Goal: Communication & Community: Connect with others

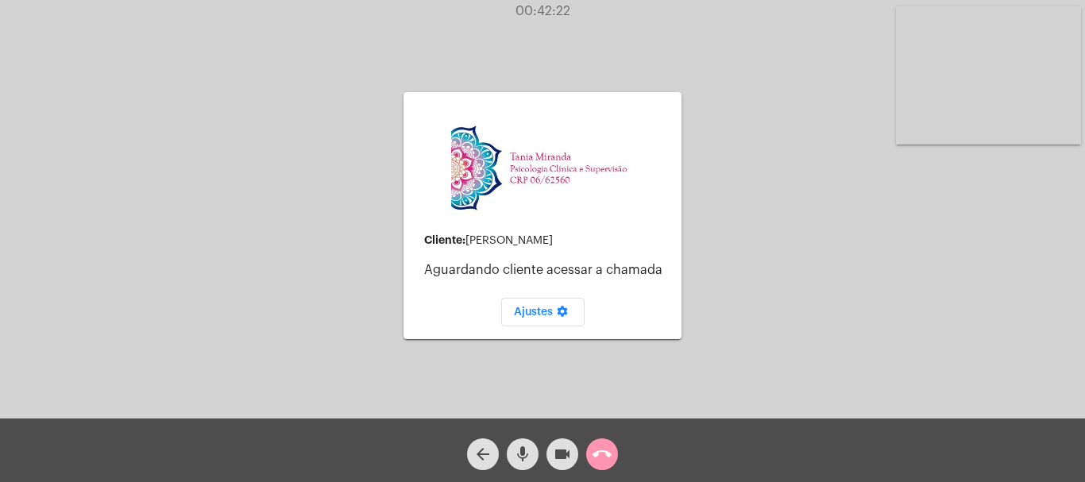
click at [624, 457] on div "arrow_back mic videocam call_end" at bounding box center [542, 451] width 1085 height 64
click at [600, 457] on mat-icon "call_end" at bounding box center [601, 454] width 19 height 19
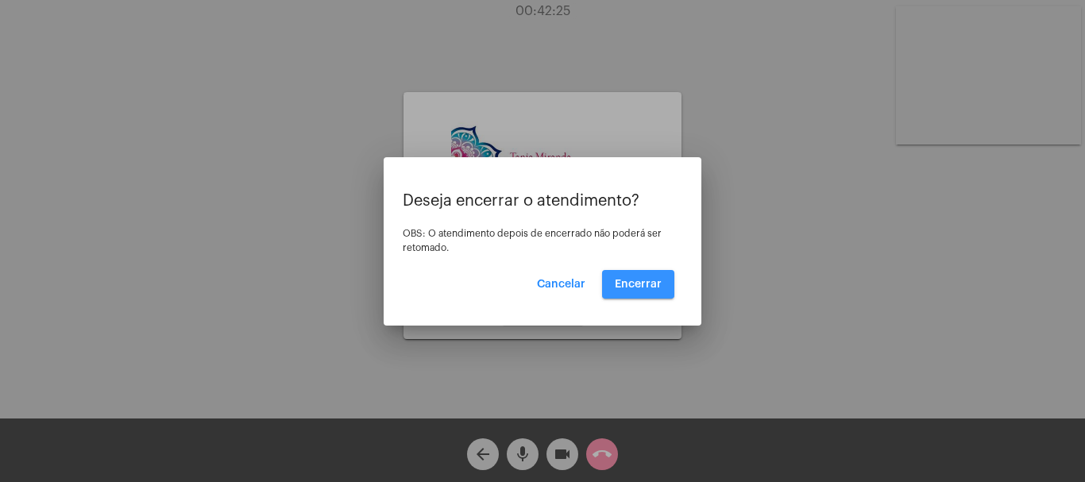
click at [645, 290] on button "Encerrar" at bounding box center [638, 284] width 72 height 29
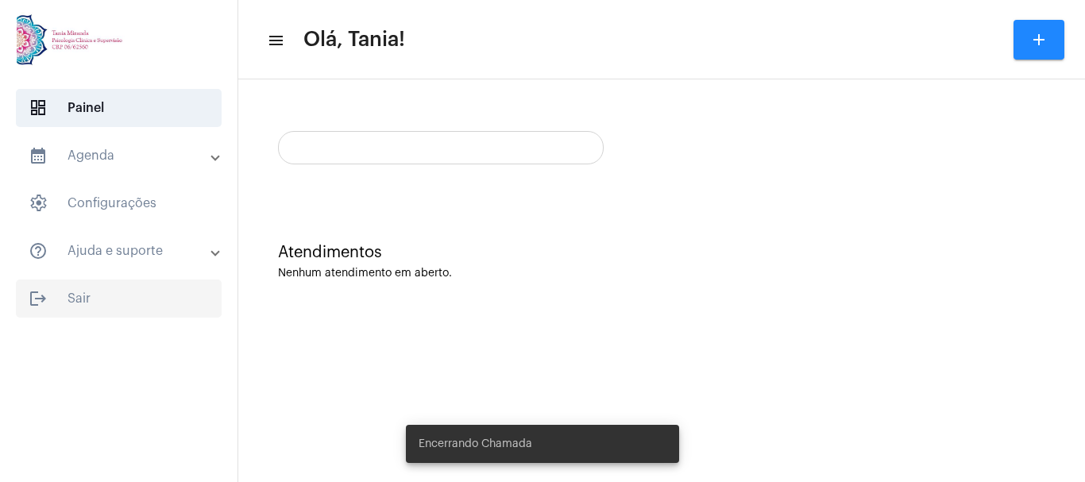
click at [76, 300] on span "logout Sair" at bounding box center [119, 299] width 206 height 38
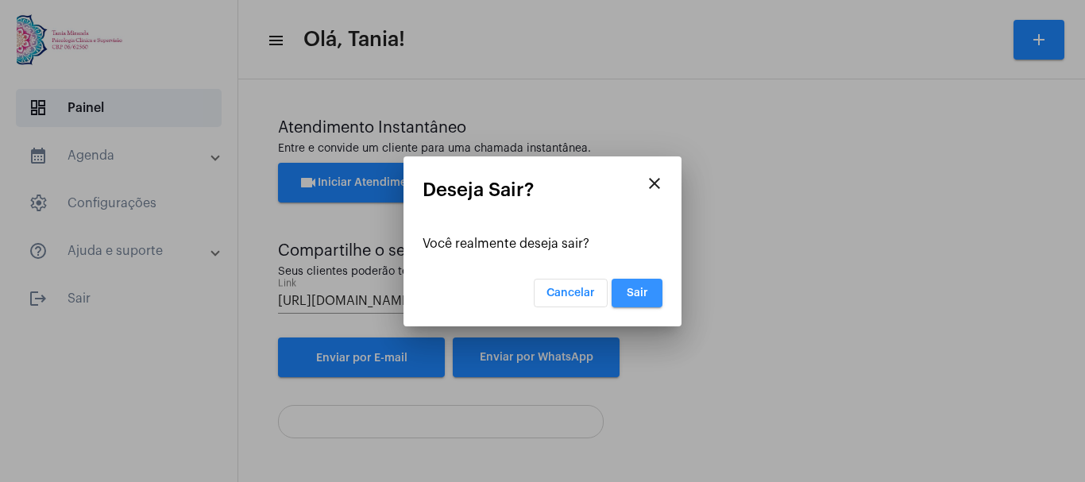
click at [637, 291] on span "Sair" at bounding box center [637, 292] width 21 height 11
